Goal: Task Accomplishment & Management: Manage account settings

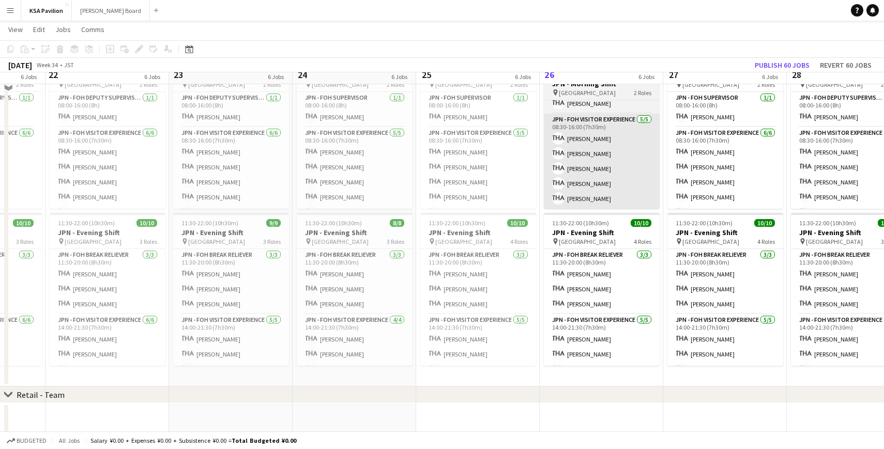
scroll to position [472, 0]
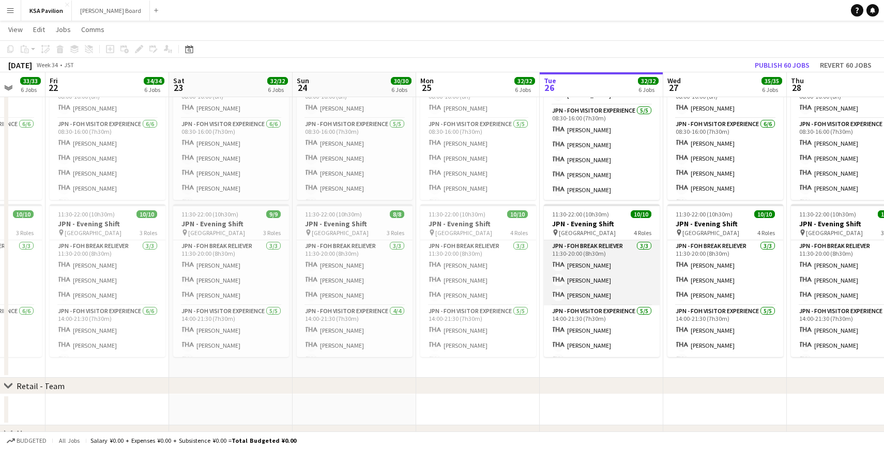
click at [591, 289] on app-card-role "JPN - FOH Break Reliever [DATE] 11:30-20:00 (8h30m) Mako [PERSON_NAME] Azumi Ha…" at bounding box center [602, 272] width 116 height 65
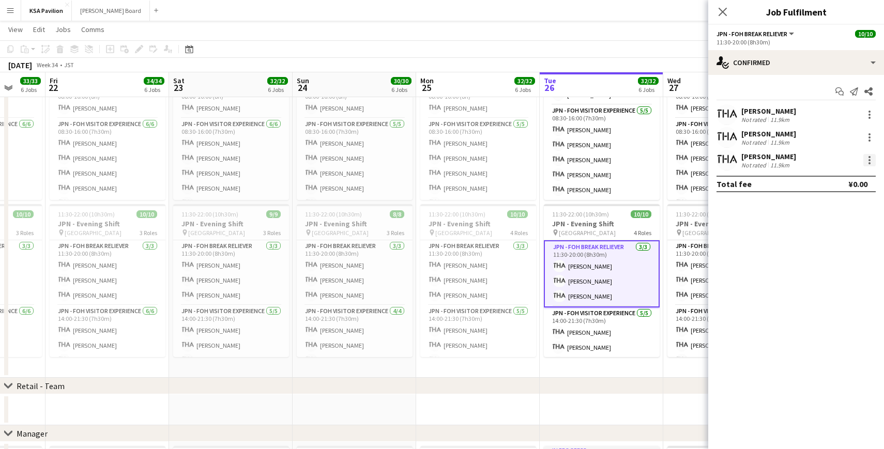
click at [872, 158] on div at bounding box center [869, 160] width 12 height 12
click at [741, 214] on div at bounding box center [442, 224] width 884 height 449
click at [867, 163] on div at bounding box center [869, 160] width 12 height 12
click at [719, 17] on div at bounding box center [442, 224] width 884 height 449
click at [719, 17] on app-icon "Close pop-in" at bounding box center [722, 12] width 12 height 12
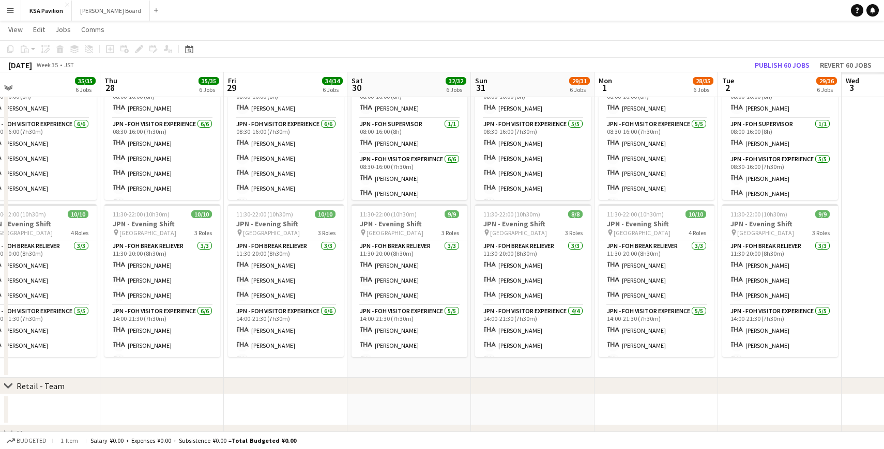
scroll to position [0, 292]
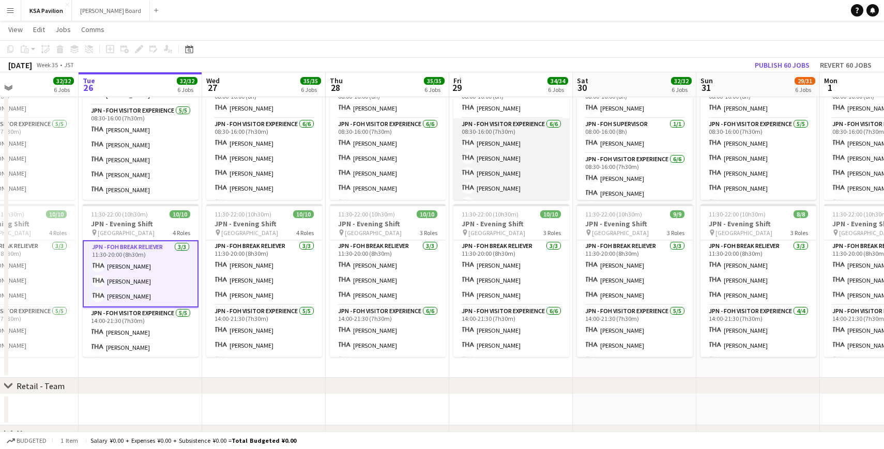
click at [536, 171] on app-card-role "JPN - FOH Visitor Experience [DATE] 08:30-16:00 (7h30m) [PERSON_NAME] [PERSON_N…" at bounding box center [511, 173] width 116 height 110
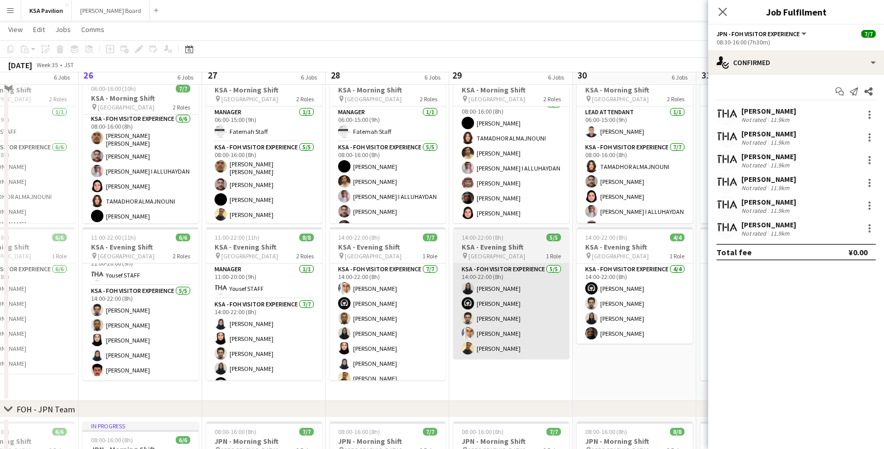
scroll to position [98, 0]
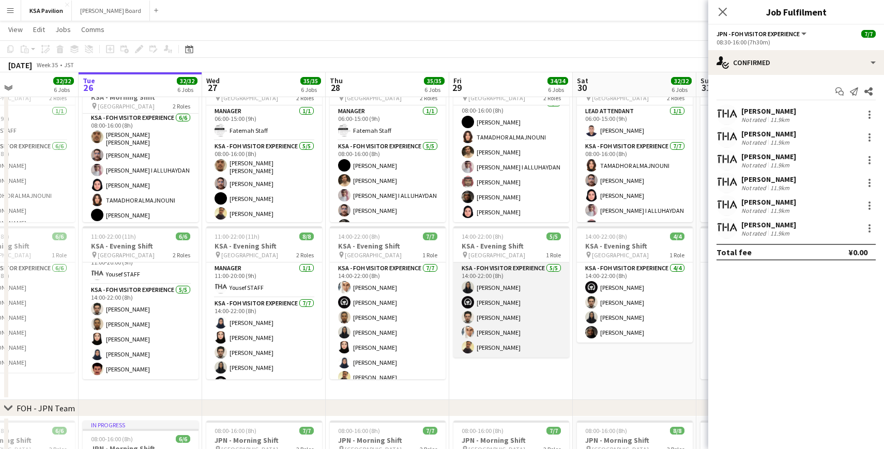
click at [506, 280] on app-card-role "KSA - FOH Visitor Experience [DATE] 14:00-22:00 (8h) [PERSON_NAME] [PERSON_NAME…" at bounding box center [511, 309] width 116 height 95
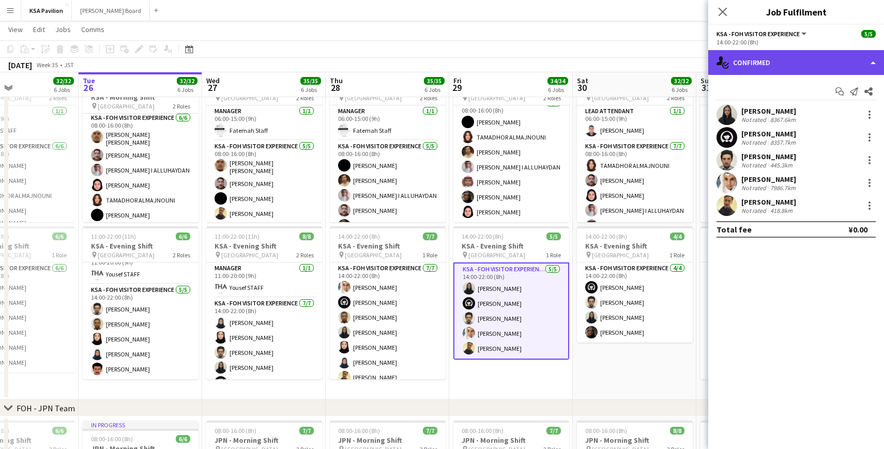
click at [875, 65] on div "single-neutral-actions-check-2 Confirmed" at bounding box center [796, 62] width 176 height 25
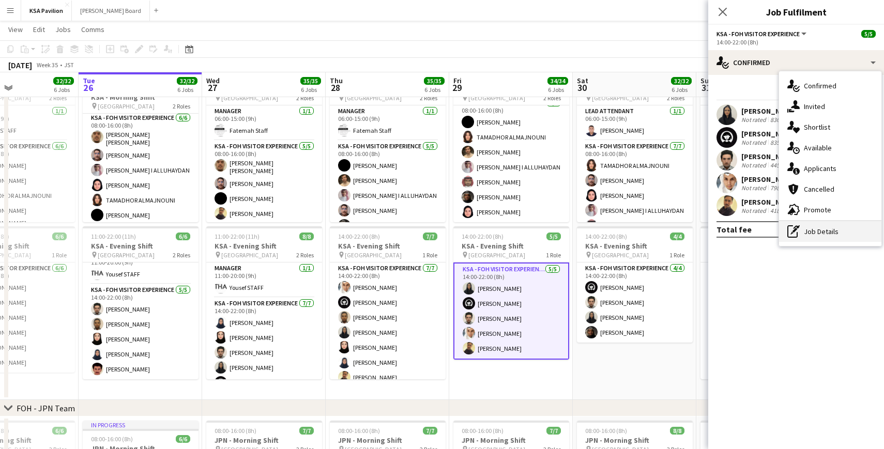
click at [823, 233] on div "pen-write Job Details" at bounding box center [830, 231] width 102 height 21
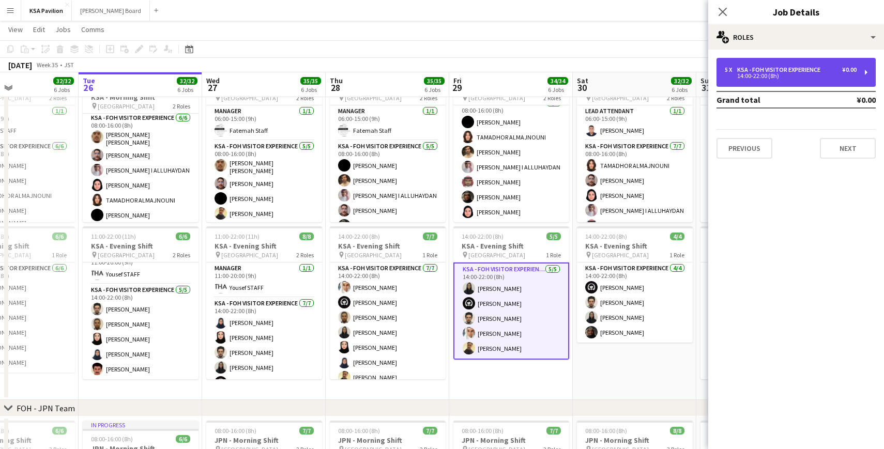
click at [868, 72] on div "5 x KSA - FOH Visitor Experience ¥0.00 14:00-22:00 (8h)" at bounding box center [795, 72] width 159 height 29
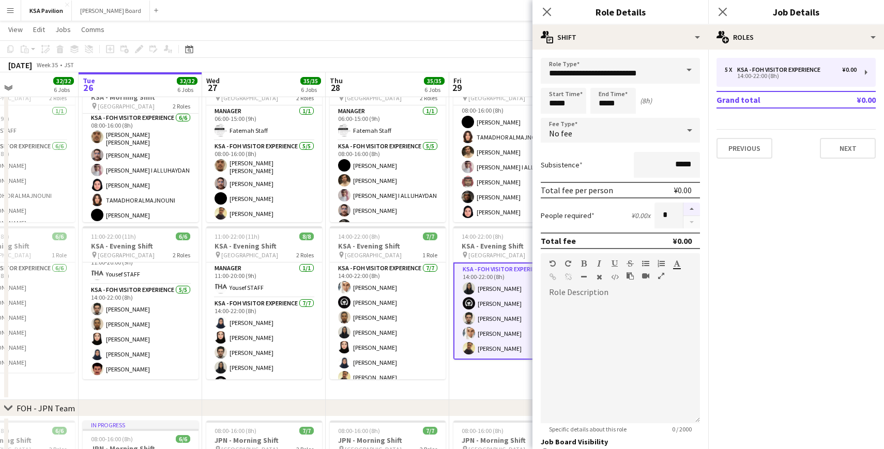
click at [692, 208] on button "button" at bounding box center [691, 209] width 17 height 13
type input "*"
click at [549, 12] on icon "Close pop-in" at bounding box center [546, 12] width 10 height 10
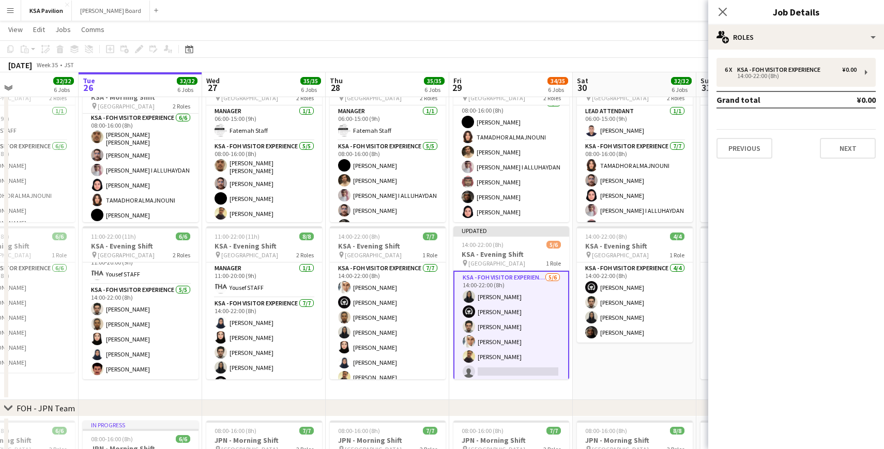
click at [497, 371] on app-card-role "KSA - FOH Visitor Experience [DATE] 14:00-22:00 (8h) [PERSON_NAME] [PERSON_NAME…" at bounding box center [511, 327] width 116 height 112
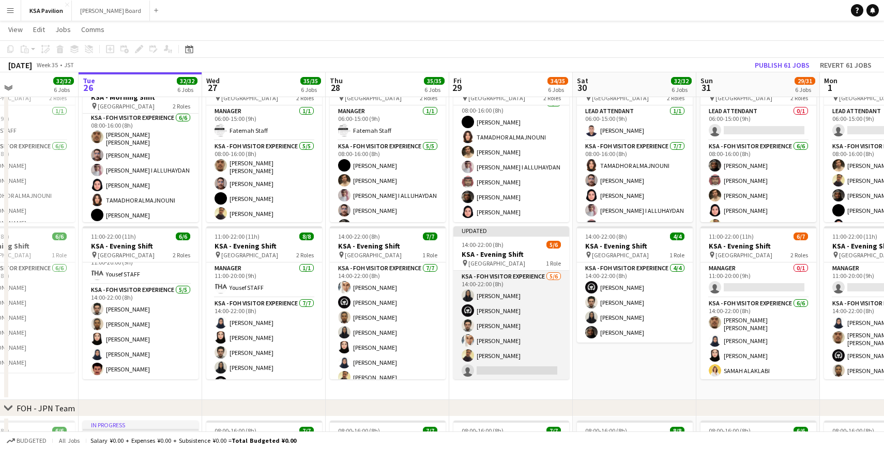
click at [497, 371] on app-card-role "KSA - FOH Visitor Experience [DATE] 14:00-22:00 (8h) [PERSON_NAME] [PERSON_NAME…" at bounding box center [511, 326] width 116 height 110
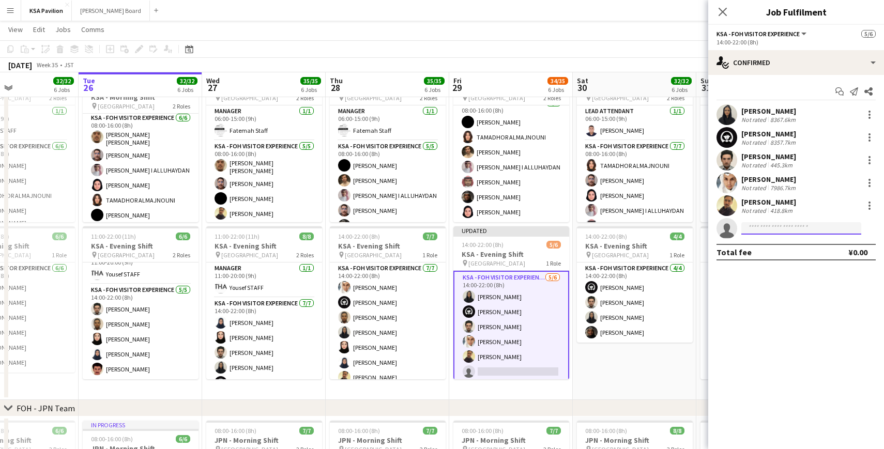
click at [777, 227] on input at bounding box center [801, 228] width 120 height 12
type input "****"
click at [777, 247] on span "[PERSON_NAME]" at bounding box center [778, 243] width 59 height 9
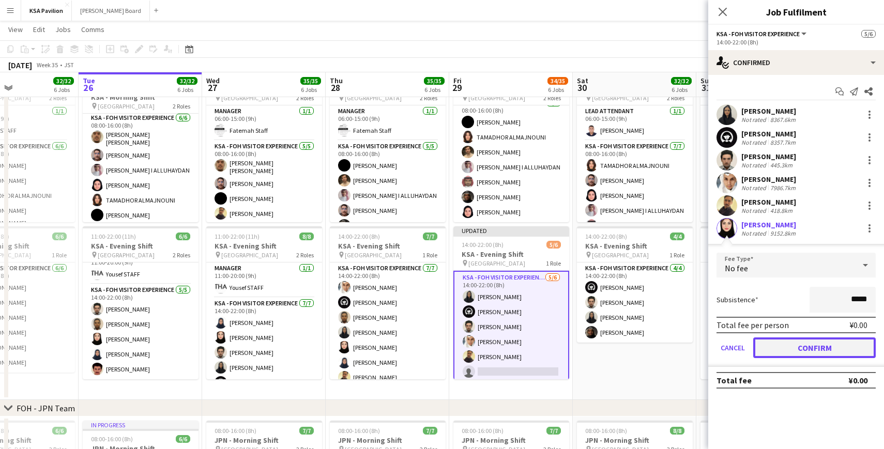
click at [794, 351] on button "Confirm" at bounding box center [814, 347] width 122 height 21
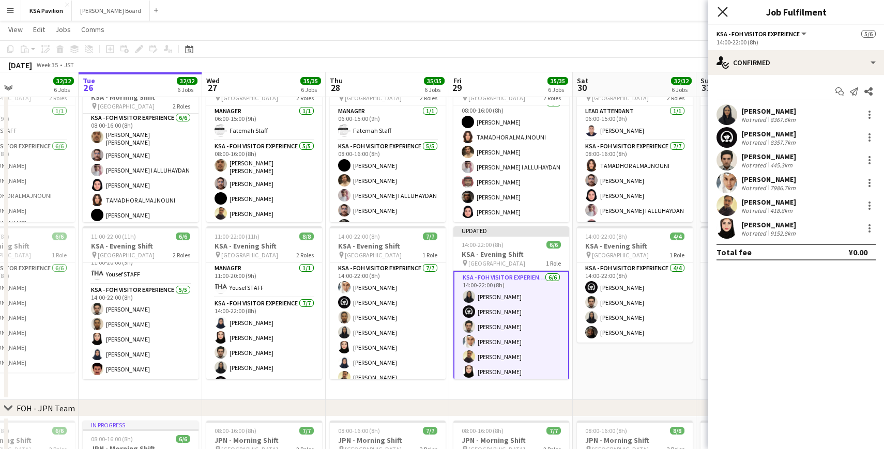
click at [724, 11] on icon "Close pop-in" at bounding box center [722, 12] width 10 height 10
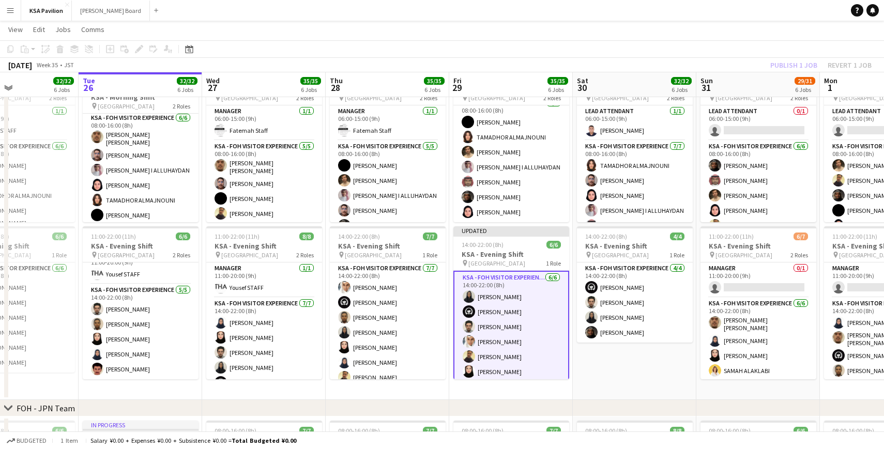
click at [708, 66] on div "[DATE] Week 35 • JST Publish 1 job Revert 1 job" at bounding box center [442, 65] width 884 height 14
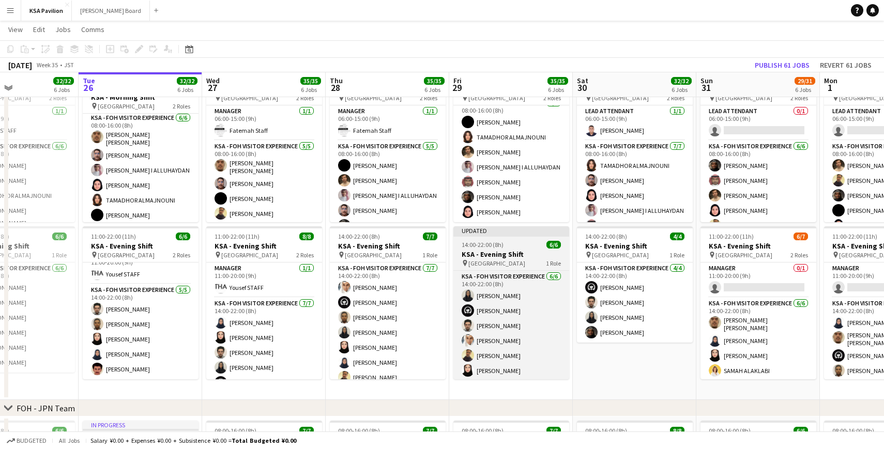
click at [499, 230] on div "Updated" at bounding box center [511, 230] width 116 height 8
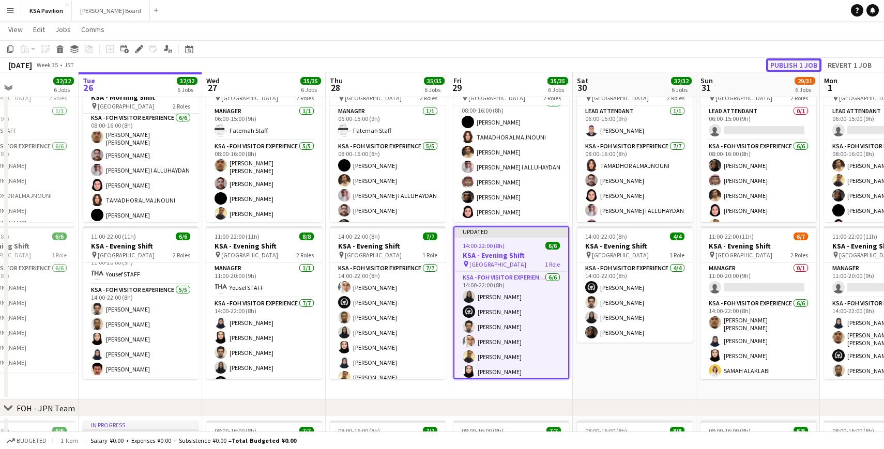
click at [778, 62] on button "Publish 1 job" at bounding box center [793, 64] width 55 height 13
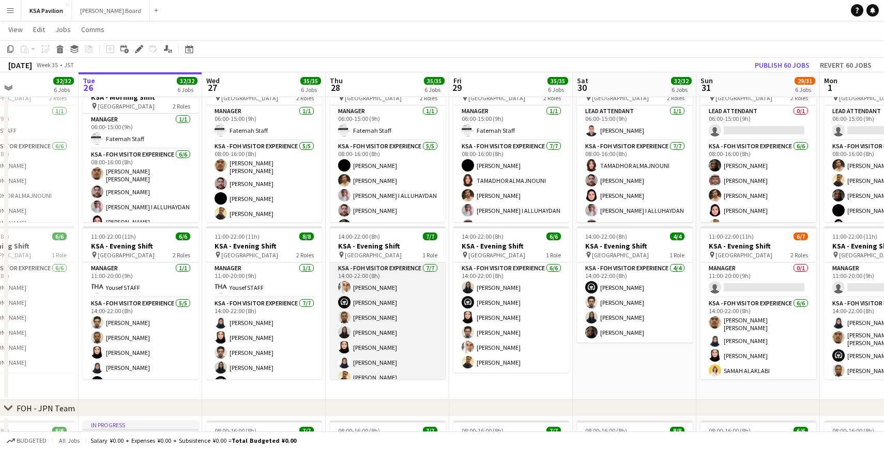
scroll to position [8, 0]
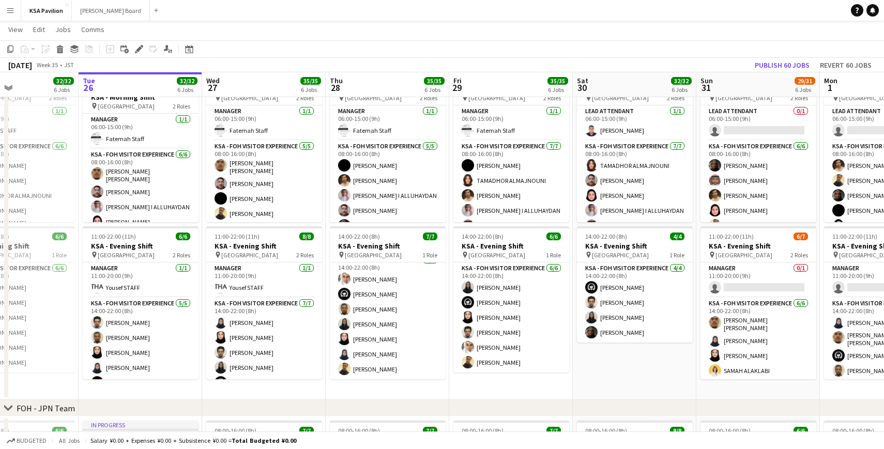
click at [423, 21] on app-page-menu "View Day view expanded Day view collapsed Month view Date picker Jump to [DATE]…" at bounding box center [442, 31] width 884 height 20
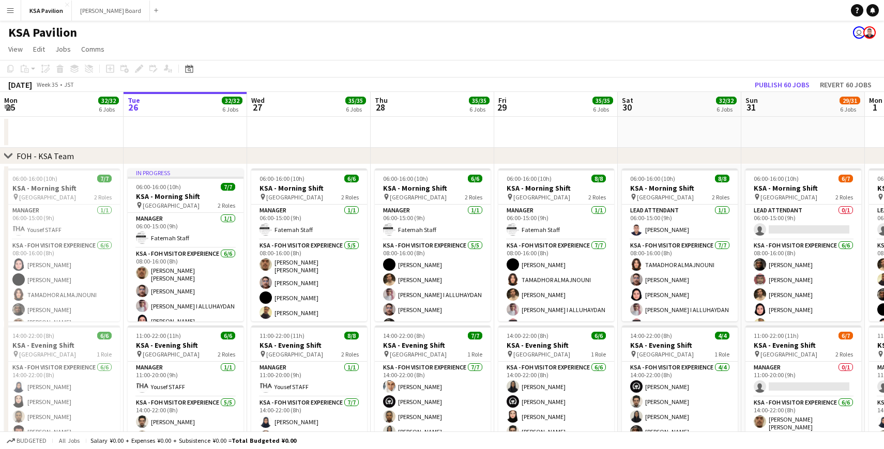
click at [857, 32] on app-user-avatar "user" at bounding box center [859, 32] width 12 height 12
click at [861, 34] on app-user-avatar "user" at bounding box center [859, 32] width 12 height 12
click at [856, 34] on app-user-avatar "user" at bounding box center [859, 32] width 12 height 12
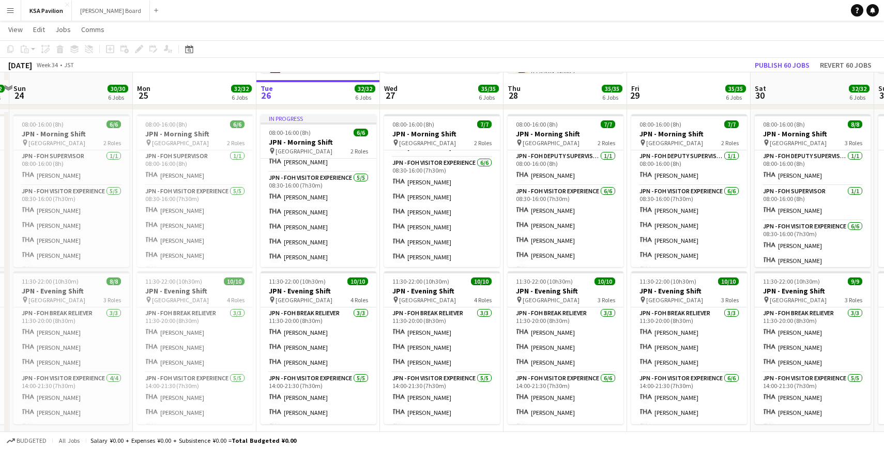
scroll to position [412, 0]
